Goal: Task Accomplishment & Management: Use online tool/utility

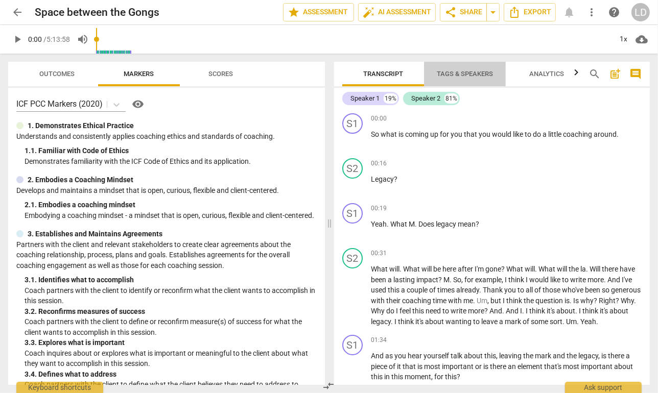
click at [471, 71] on span "Tags & Speakers" at bounding box center [465, 74] width 56 height 8
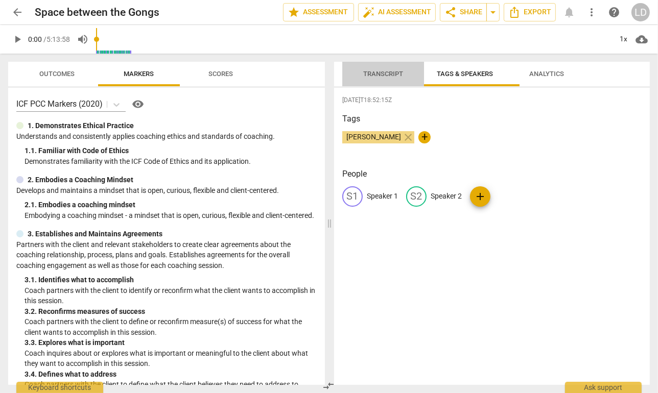
click at [400, 76] on span "Transcript" at bounding box center [383, 74] width 40 height 8
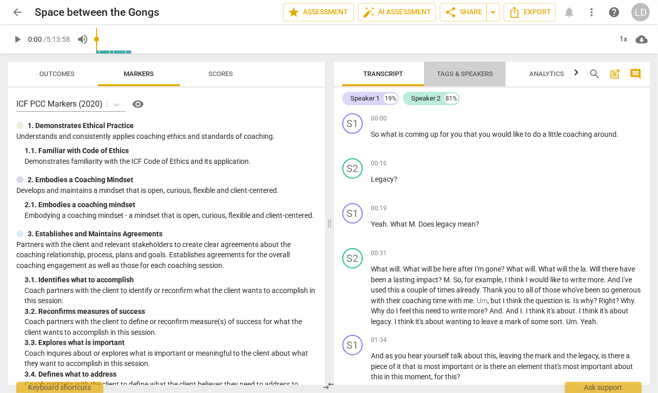
click at [468, 68] on span "Tags & Speakers" at bounding box center [465, 74] width 81 height 14
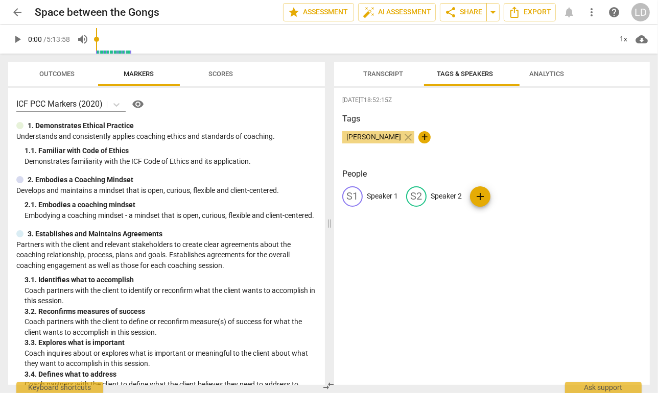
click at [375, 200] on p "Speaker 1" at bounding box center [382, 196] width 31 height 11
type input "Lyssa"
click at [520, 202] on p "Speaker 2" at bounding box center [512, 196] width 31 height 11
type input "Thinker"
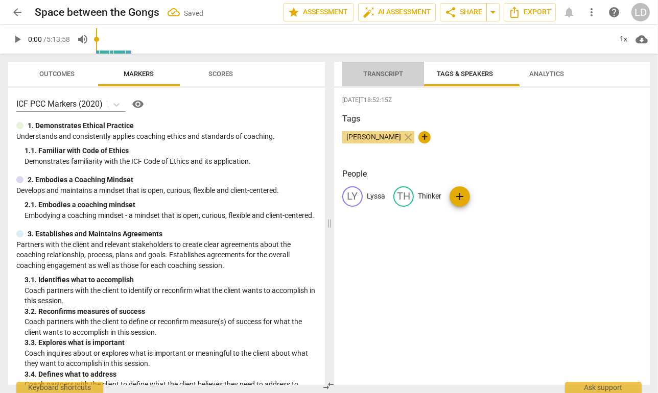
click at [389, 80] on span "Transcript" at bounding box center [383, 74] width 64 height 14
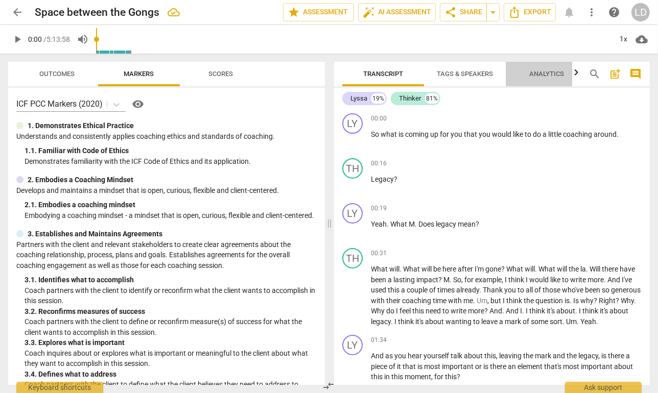
click at [544, 71] on span "Analytics" at bounding box center [546, 74] width 35 height 8
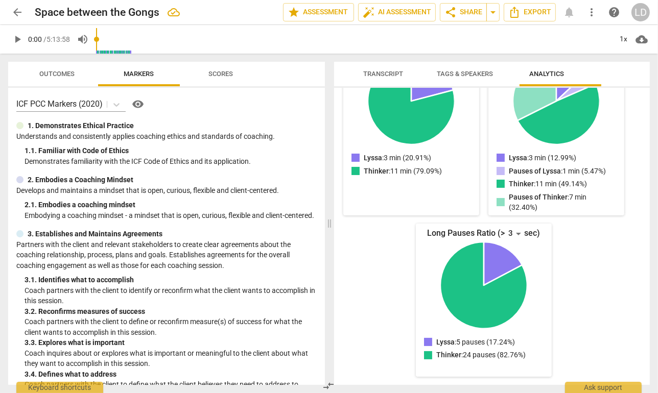
scroll to position [220, 0]
click at [384, 73] on span "Transcript" at bounding box center [383, 74] width 40 height 8
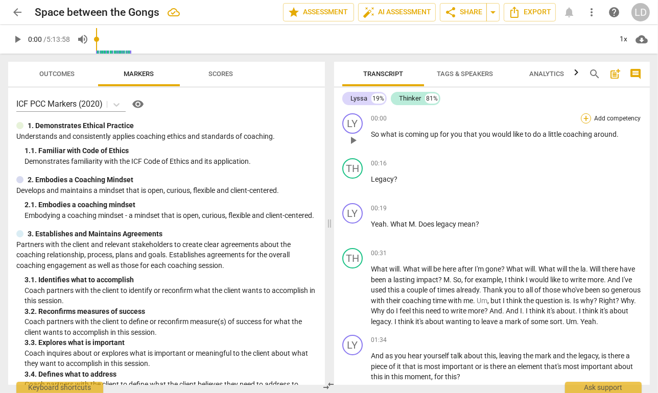
click at [582, 120] on div "+" at bounding box center [586, 118] width 10 height 10
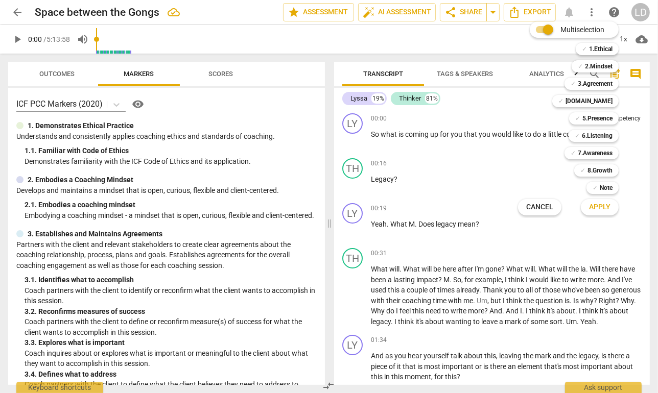
click at [552, 147] on div "Multiselection m ✓ 1.Ethical 1 ✓ 2.Mindset 2 ✓ 3.Agreement 3 ✓ [DOMAIN_NAME] 4 …" at bounding box center [576, 118] width 124 height 199
click at [422, 230] on div at bounding box center [329, 196] width 658 height 393
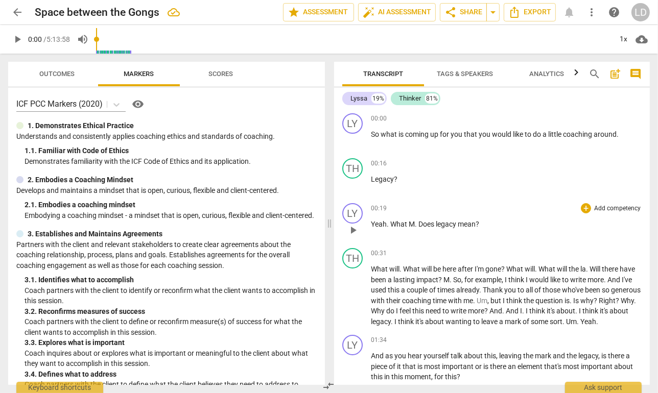
click at [418, 228] on span "." at bounding box center [417, 224] width 4 height 8
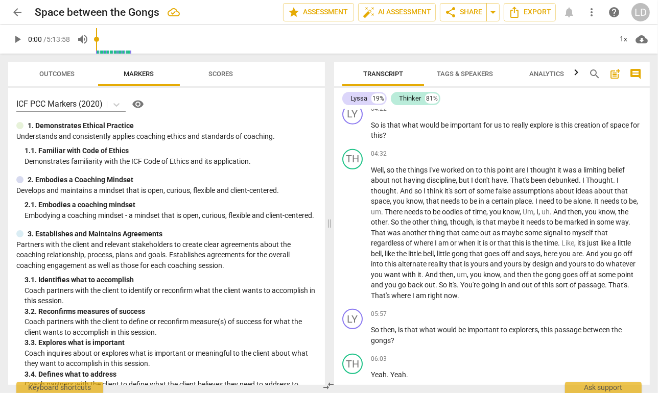
scroll to position [506, 0]
